Goal: Task Accomplishment & Management: Use online tool/utility

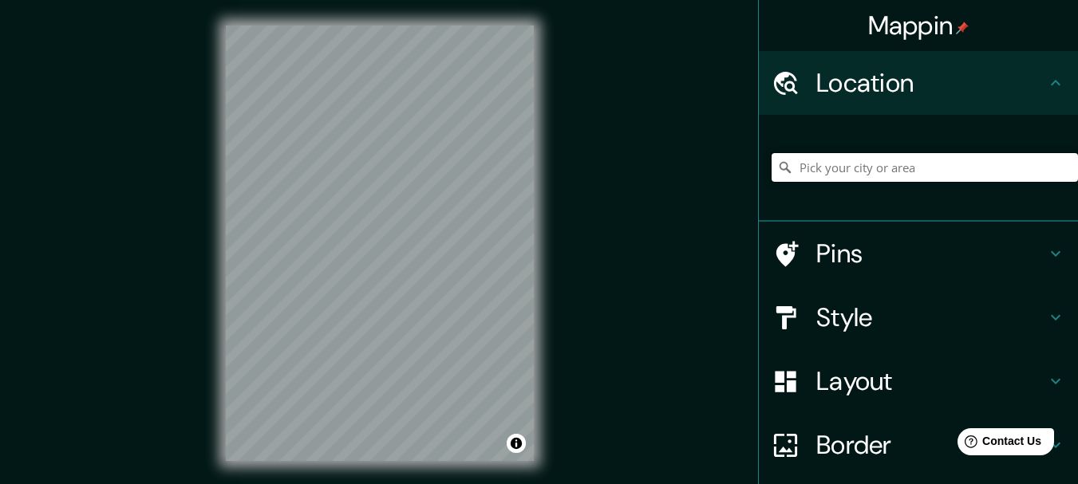
click at [853, 159] on input "Pick your city or area" at bounding box center [925, 167] width 306 height 29
paste input "-5.06632773337204, -80.66522641061556"
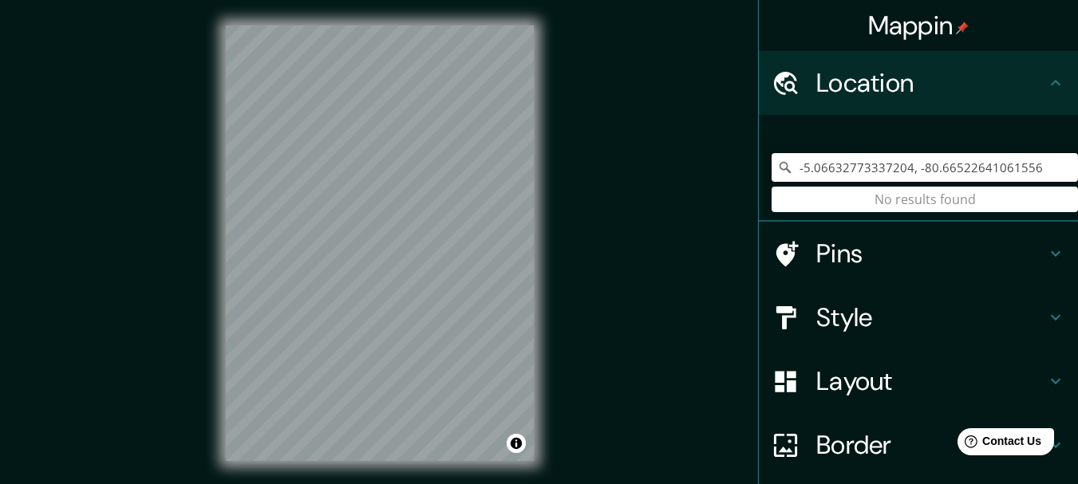
type input "-5.06632773337204, -80.66522641061556"
drag, startPoint x: 1030, startPoint y: 164, endPoint x: 685, endPoint y: 180, distance: 345.1
click at [685, 180] on div "Mappin Location [GEOGRAPHIC_DATA] No results found Pins Style Layout Border Cho…" at bounding box center [539, 256] width 1078 height 512
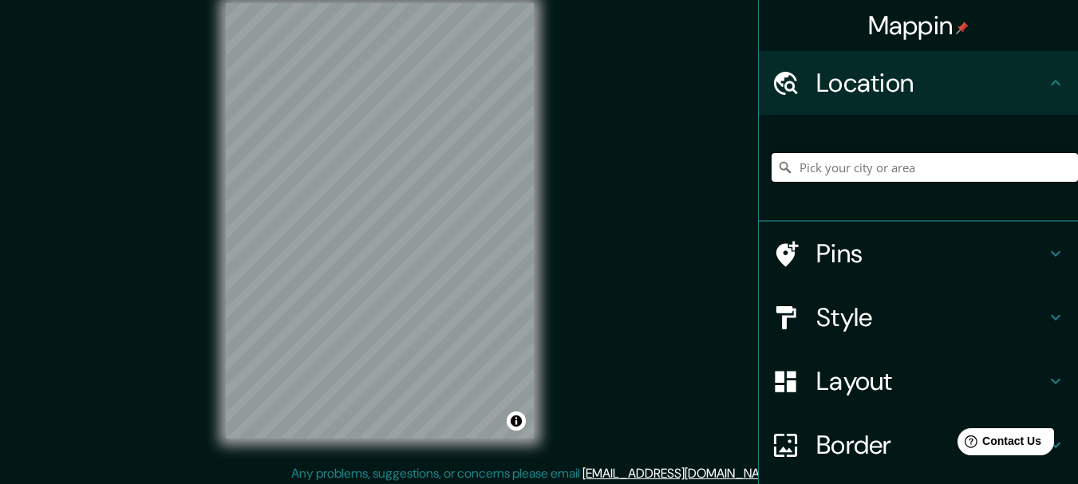
scroll to position [28, 0]
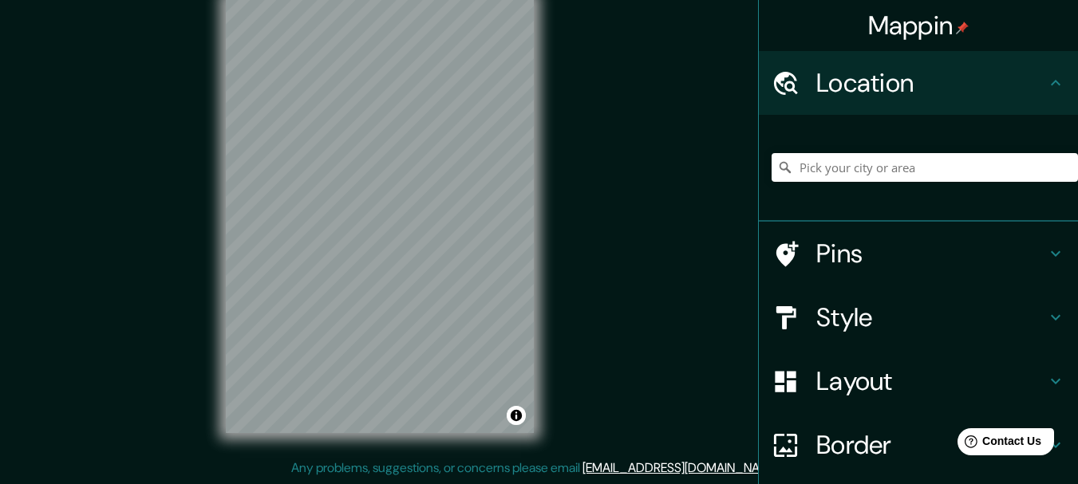
click at [217, 194] on div "© Mapbox © OpenStreetMap Improve this map" at bounding box center [379, 215] width 359 height 487
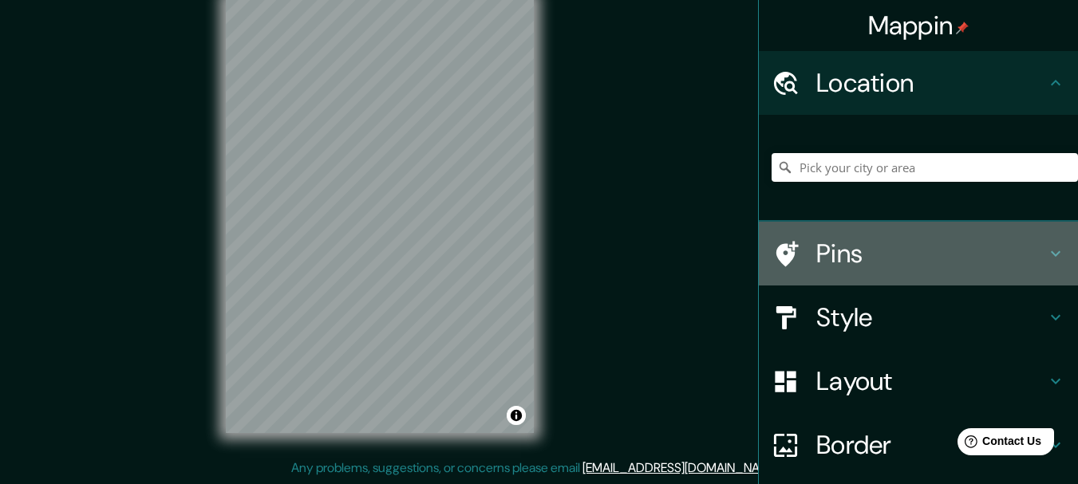
click at [889, 235] on div "Pins" at bounding box center [918, 254] width 319 height 64
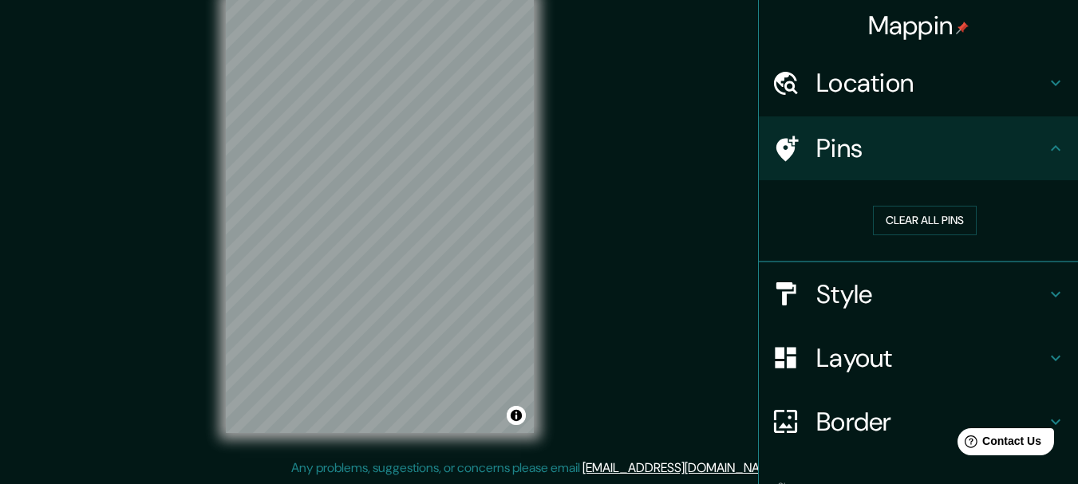
click at [957, 164] on h4 "Pins" at bounding box center [931, 148] width 230 height 32
click at [947, 286] on h4 "Style" at bounding box center [931, 294] width 230 height 32
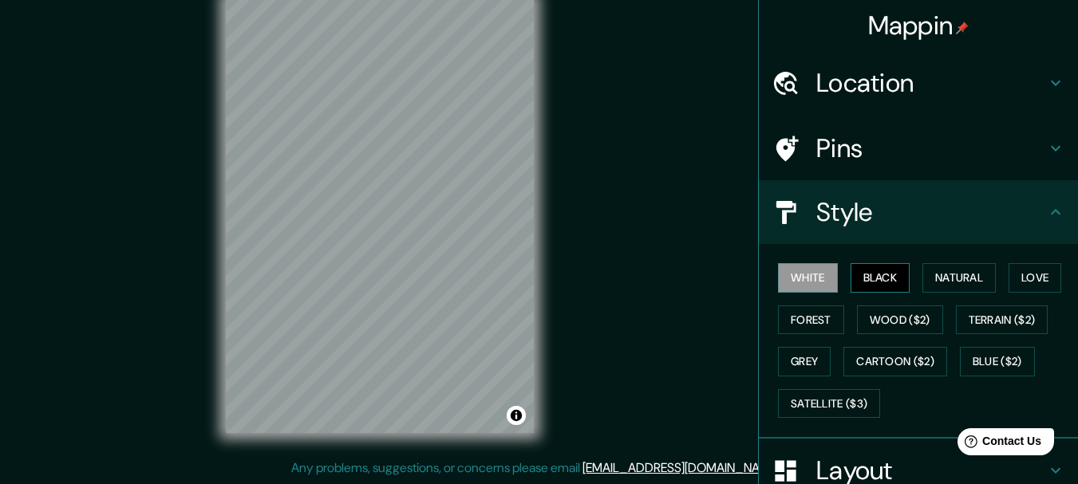
click at [874, 278] on button "Black" at bounding box center [881, 278] width 60 height 30
click at [926, 270] on button "Natural" at bounding box center [958, 278] width 73 height 30
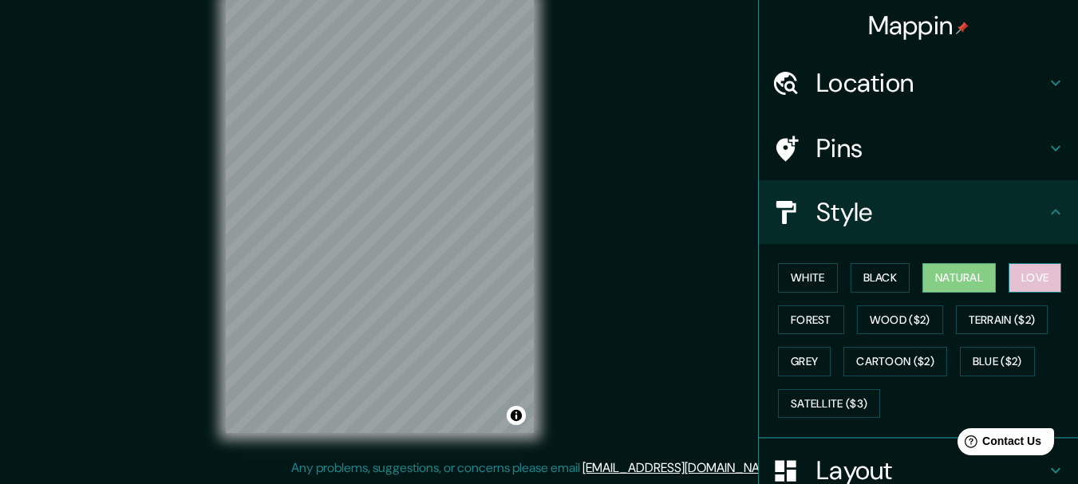
click at [1030, 281] on button "Love" at bounding box center [1035, 278] width 53 height 30
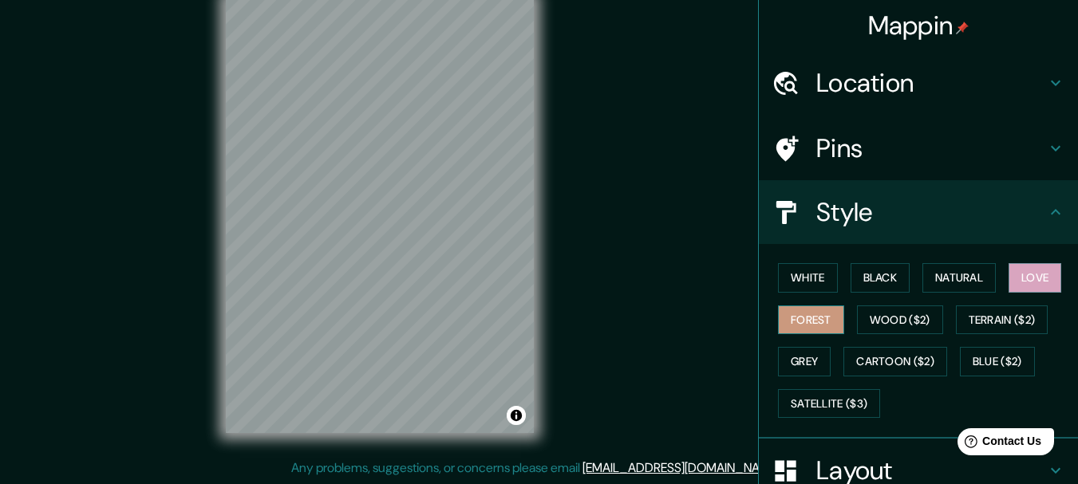
click at [816, 324] on button "Forest" at bounding box center [811, 321] width 66 height 30
click at [878, 319] on button "Wood ($2)" at bounding box center [900, 321] width 86 height 30
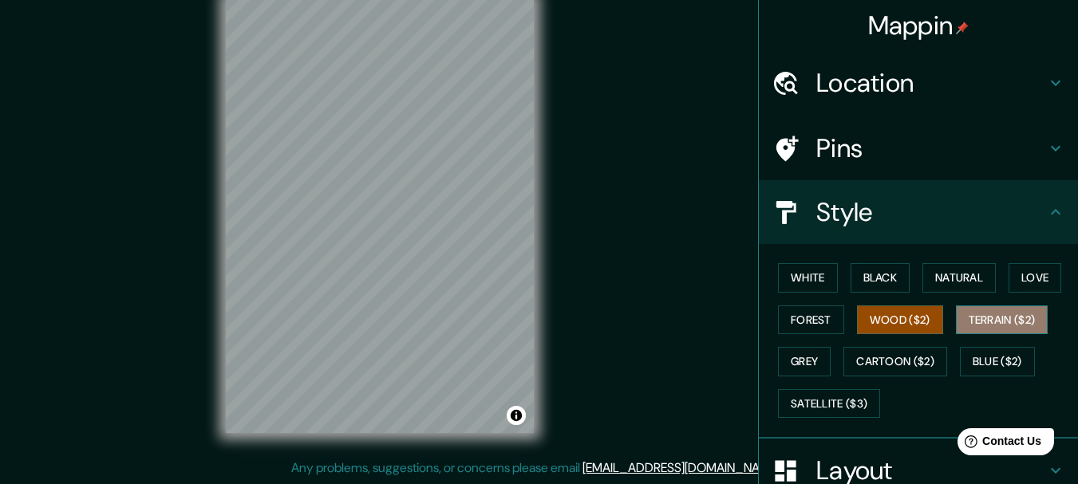
click at [977, 325] on button "Terrain ($2)" at bounding box center [1002, 321] width 93 height 30
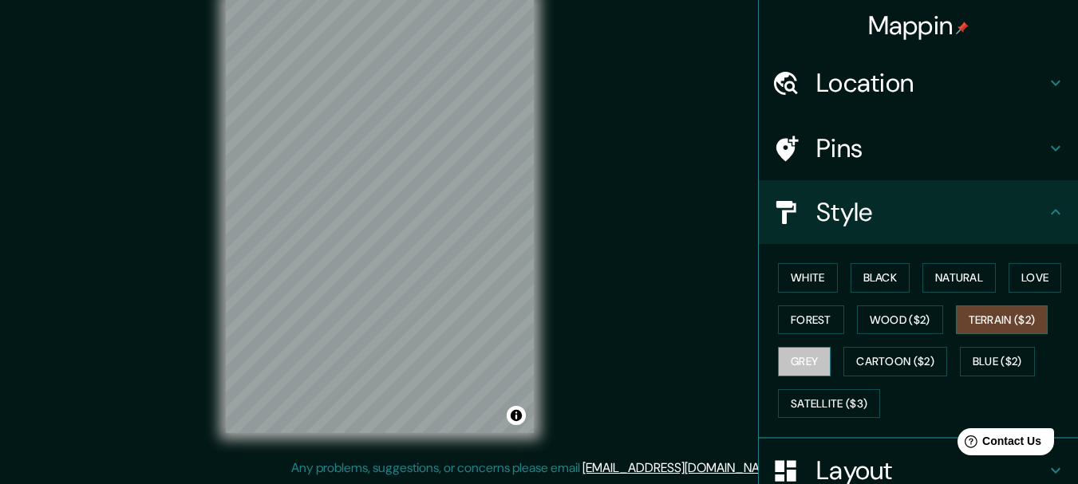
click at [798, 362] on button "Grey" at bounding box center [804, 362] width 53 height 30
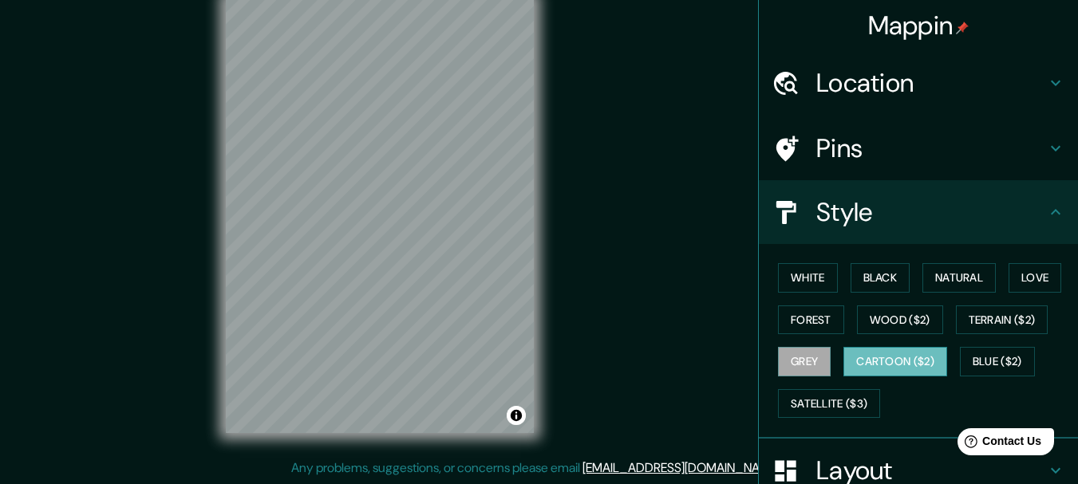
click at [897, 360] on button "Cartoon ($2)" at bounding box center [895, 362] width 104 height 30
click at [971, 361] on button "Blue ($2)" at bounding box center [997, 362] width 75 height 30
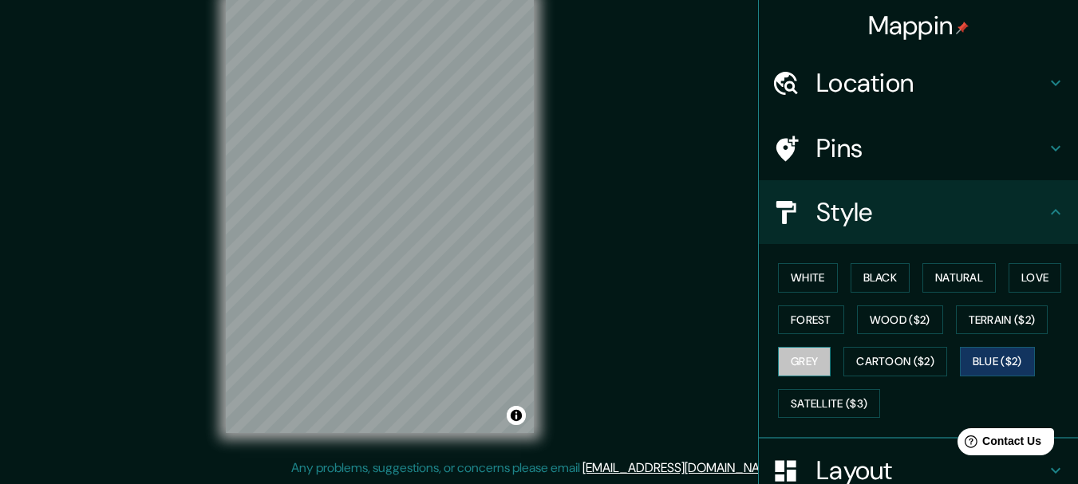
click at [798, 375] on button "Grey" at bounding box center [804, 362] width 53 height 30
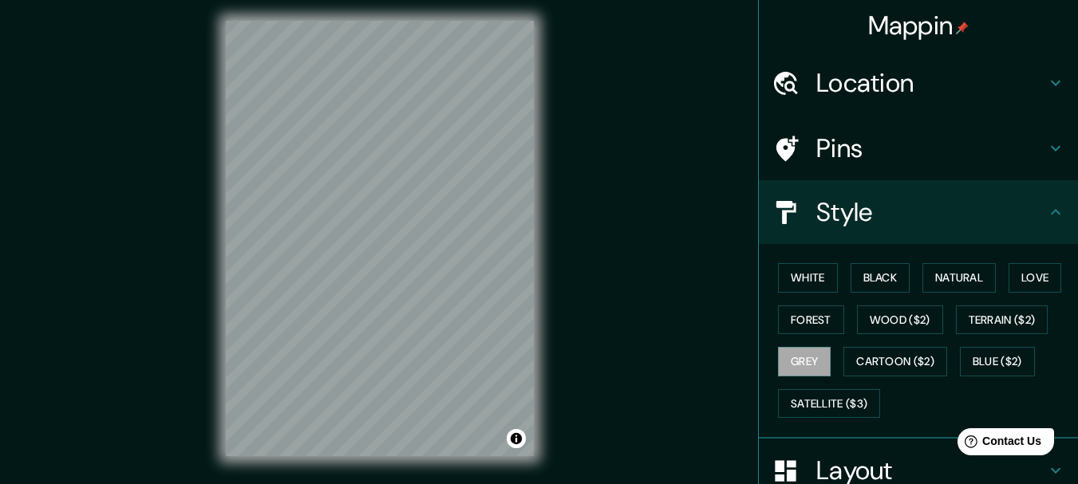
scroll to position [0, 0]
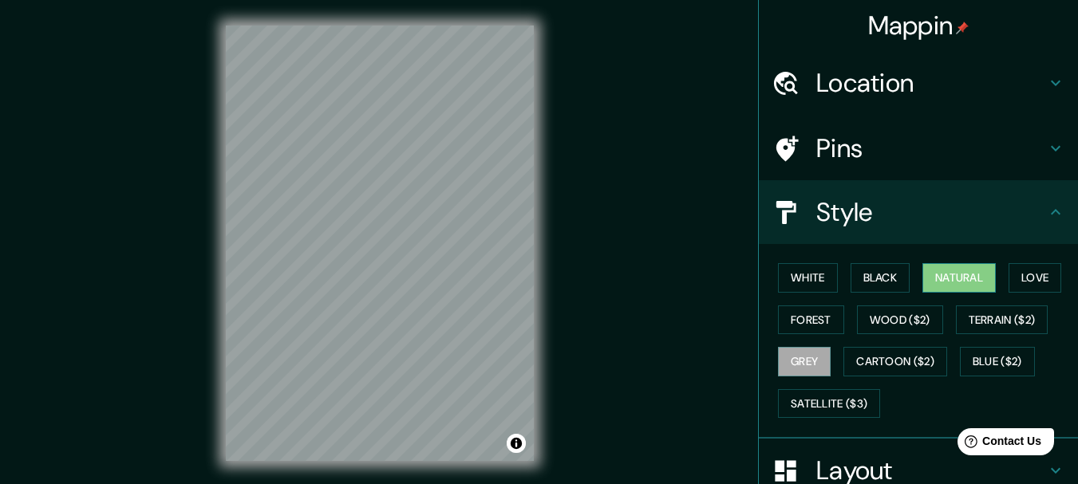
click at [938, 271] on button "Natural" at bounding box center [958, 278] width 73 height 30
